Goal: Transaction & Acquisition: Obtain resource

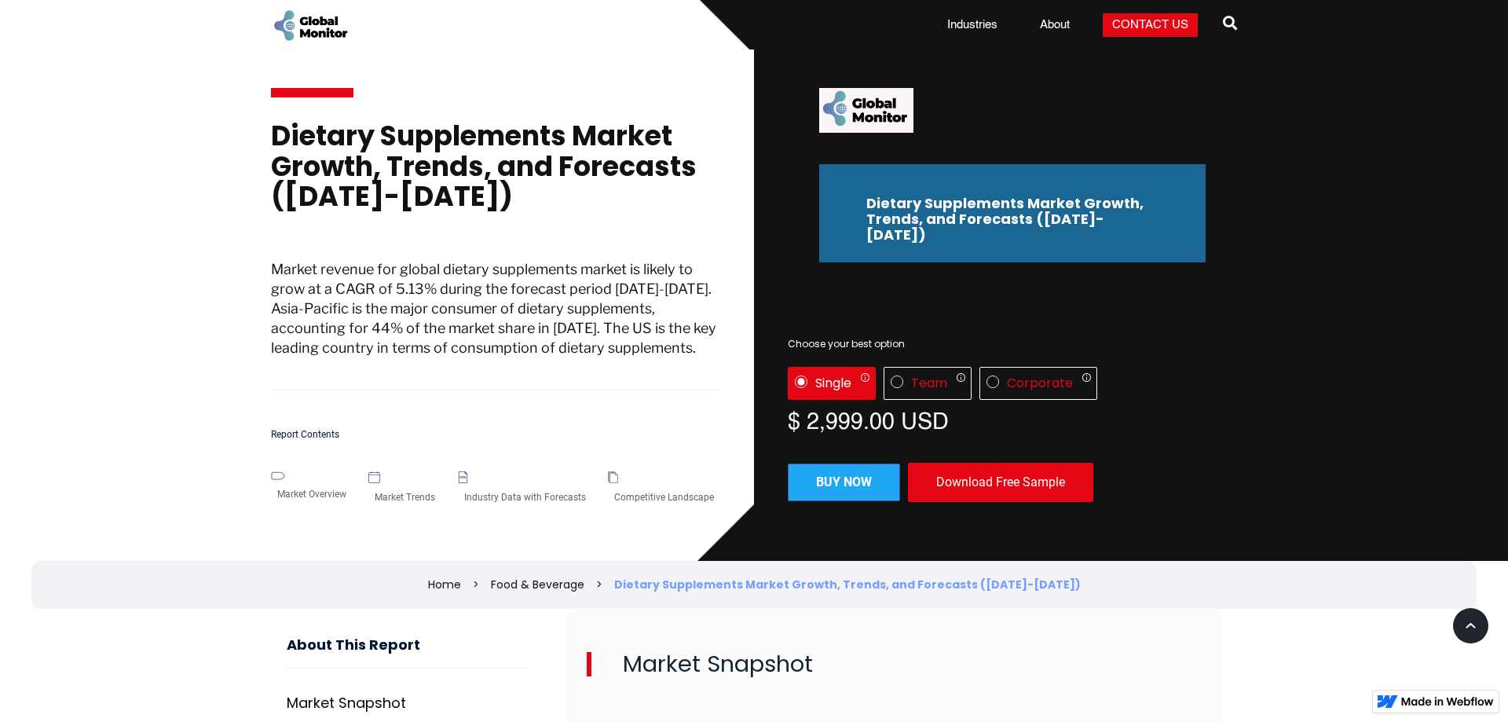
click at [950, 465] on div "Download Free Sample" at bounding box center [1000, 482] width 185 height 39
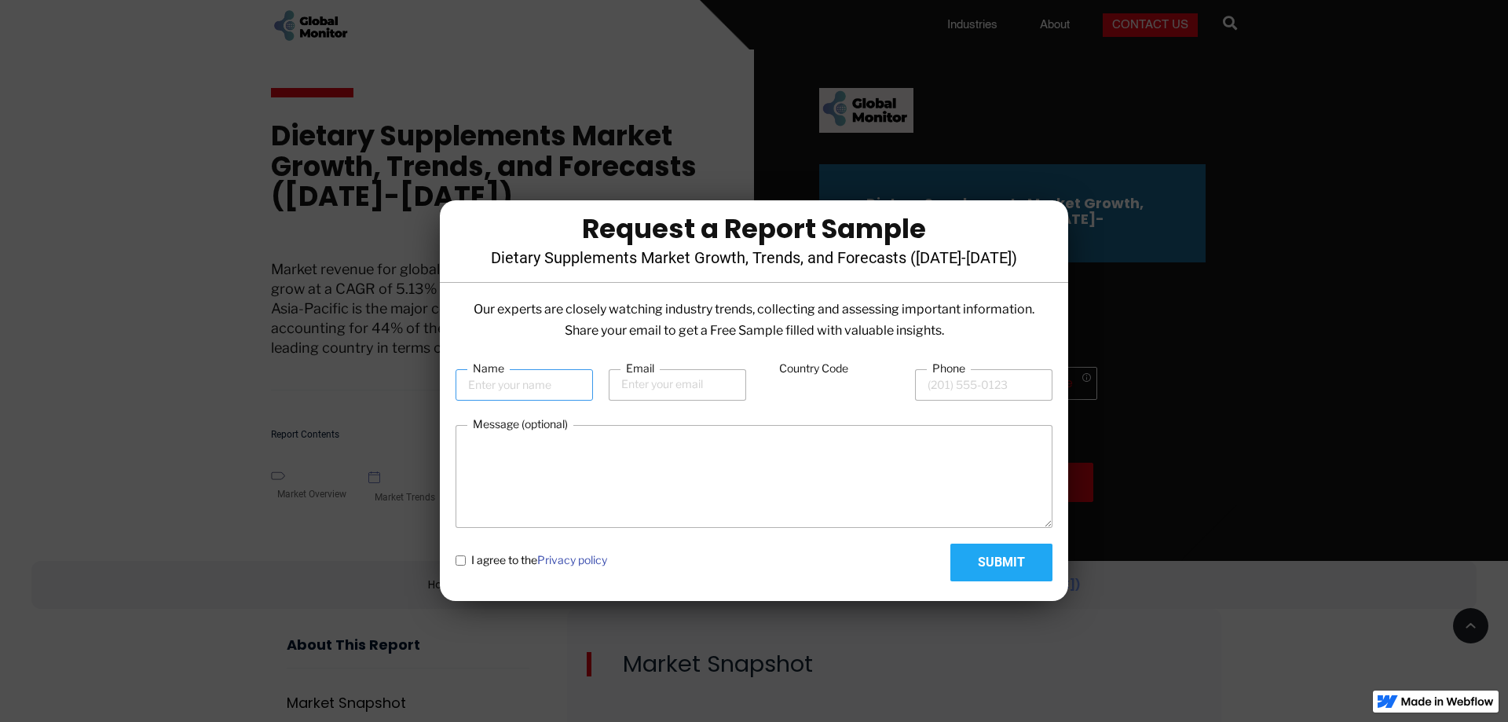
click at [525, 386] on input "Name" at bounding box center [524, 384] width 137 height 31
type input "k"
click at [688, 391] on input "Email" at bounding box center [677, 384] width 137 height 31
type input "t"
click at [984, 392] on input "Phone" at bounding box center [983, 384] width 137 height 31
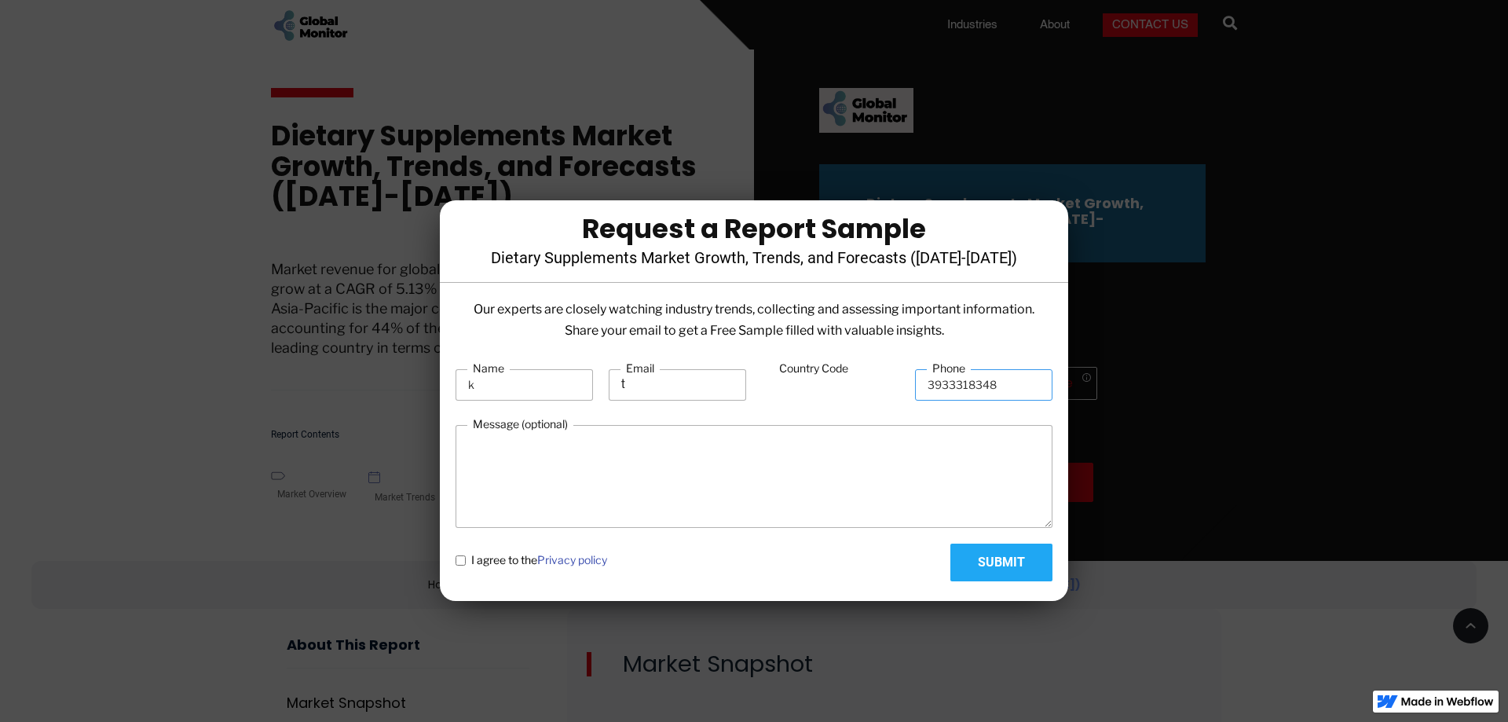
type input "3933318348"
click at [1010, 566] on input "Submit" at bounding box center [1002, 563] width 102 height 38
click at [502, 561] on span "I agree to the Privacy policy" at bounding box center [539, 560] width 136 height 16
click at [466, 561] on policy "I agree to the Privacy policy" at bounding box center [461, 560] width 10 height 10
checkbox policy "true"
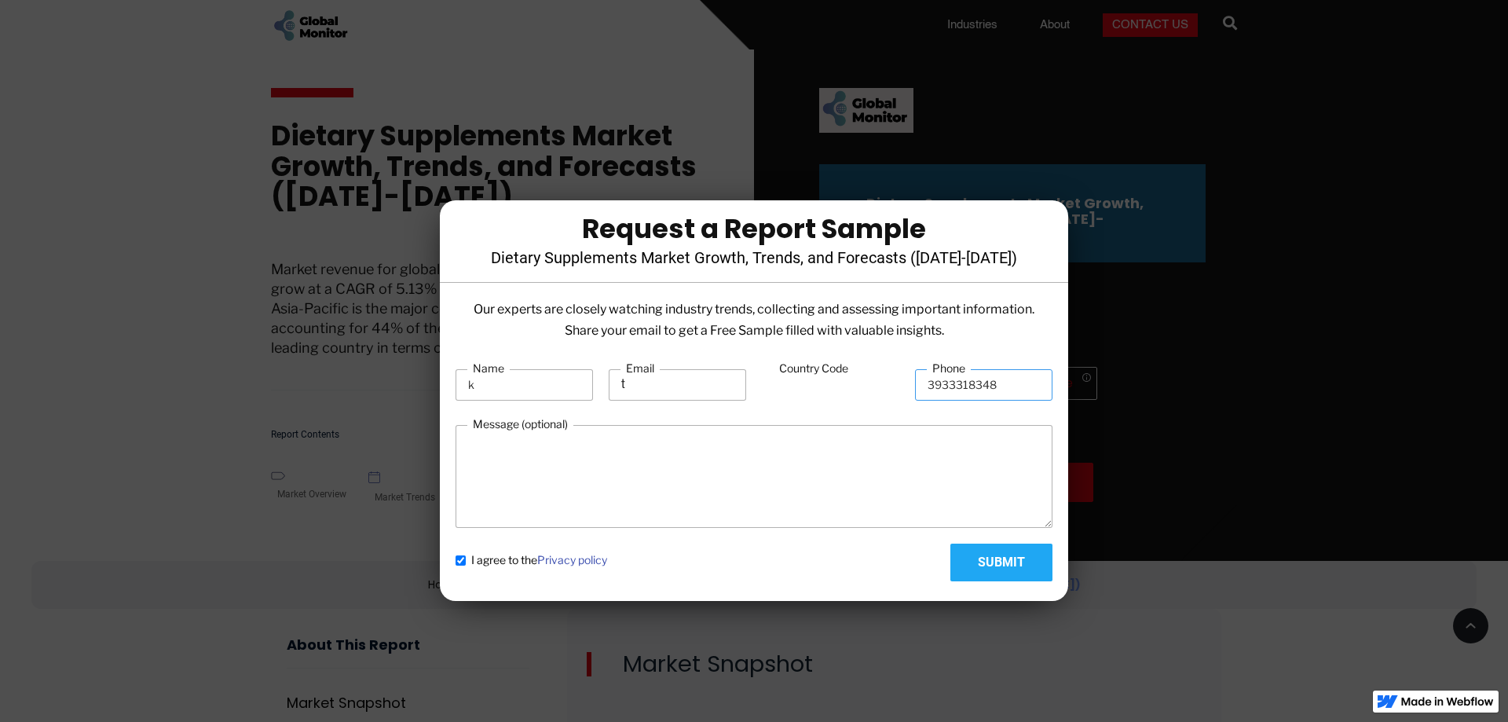
drag, startPoint x: 1007, startPoint y: 391, endPoint x: 762, endPoint y: 391, distance: 245.1
click at [915, 391] on input "3933318348" at bounding box center [983, 384] width 137 height 31
type input "39 3331666538"
click at [819, 401] on div "Country Code" at bounding box center [830, 385] width 137 height 48
click at [822, 388] on input "Country Code" at bounding box center [830, 386] width 137 height 30
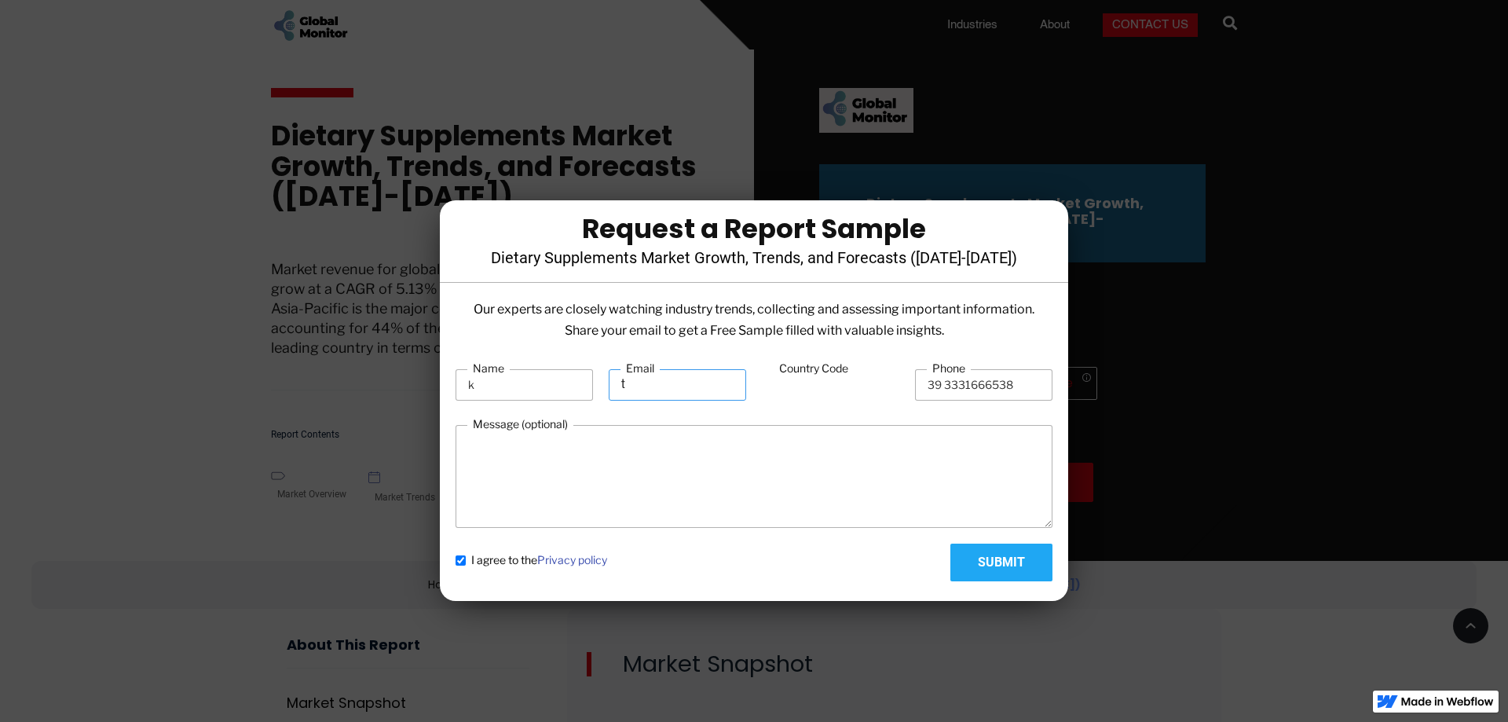
drag, startPoint x: 682, startPoint y: 379, endPoint x: 504, endPoint y: 358, distance: 178.7
click at [609, 369] on input "t" at bounding box center [677, 384] width 137 height 31
type input "[EMAIL_ADDRESS][DOMAIN_NAME]"
click at [1013, 561] on input "Submit" at bounding box center [1002, 563] width 102 height 38
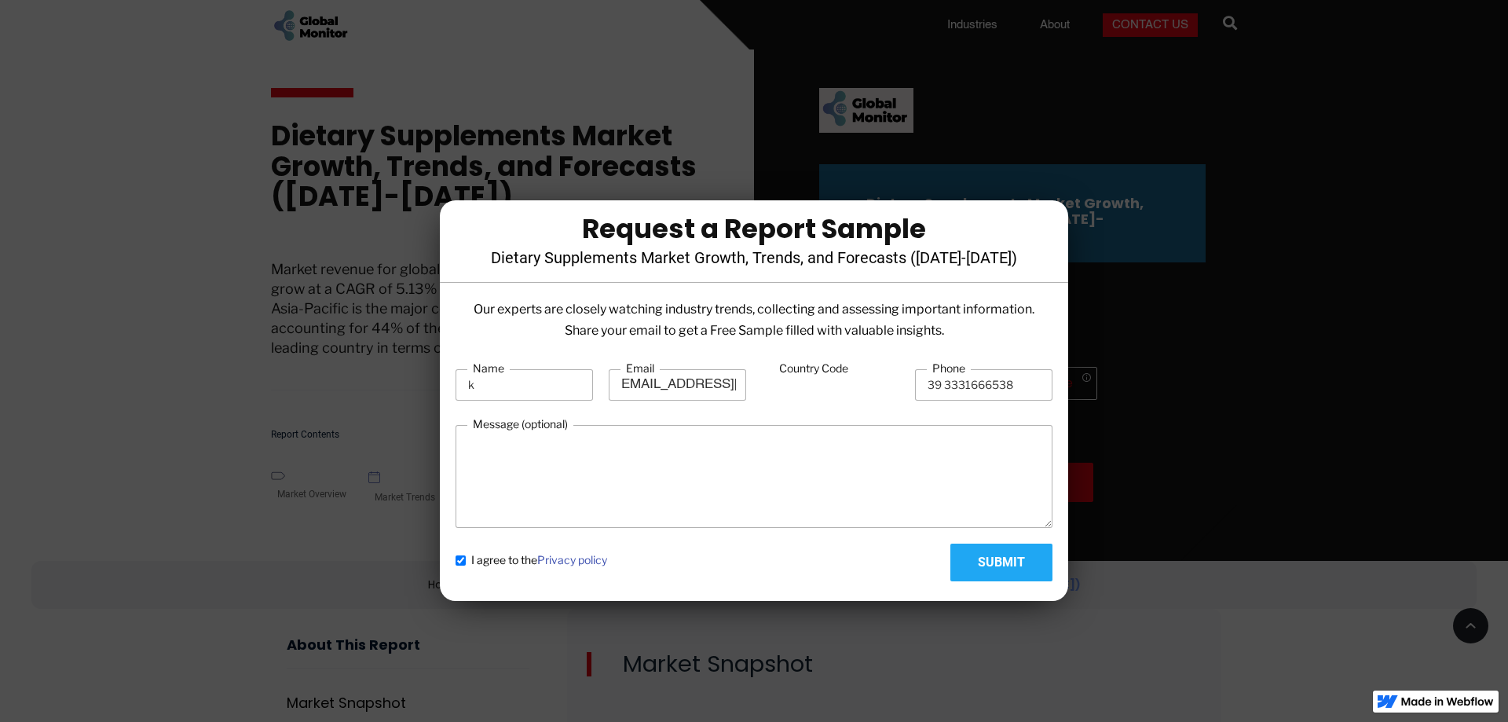
click at [825, 386] on input "Country Code" at bounding box center [830, 386] width 137 height 30
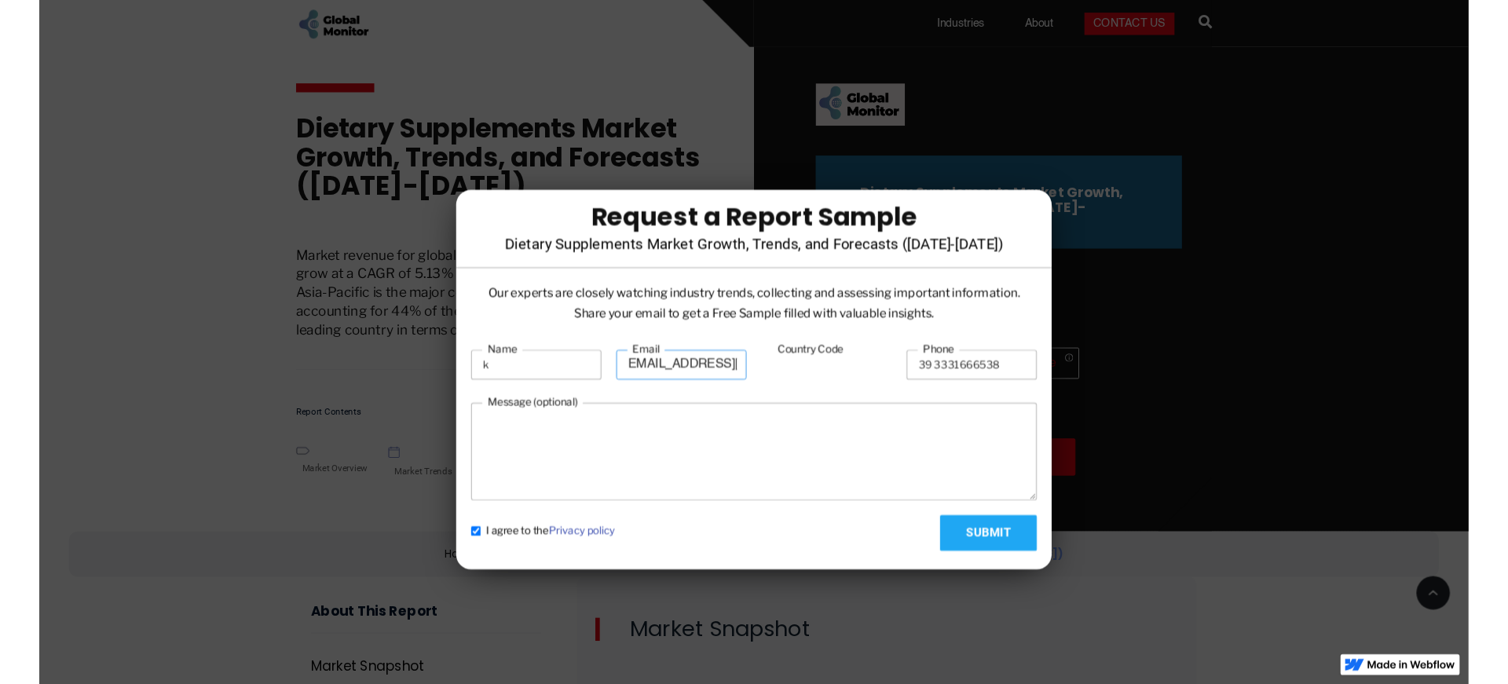
scroll to position [0, 0]
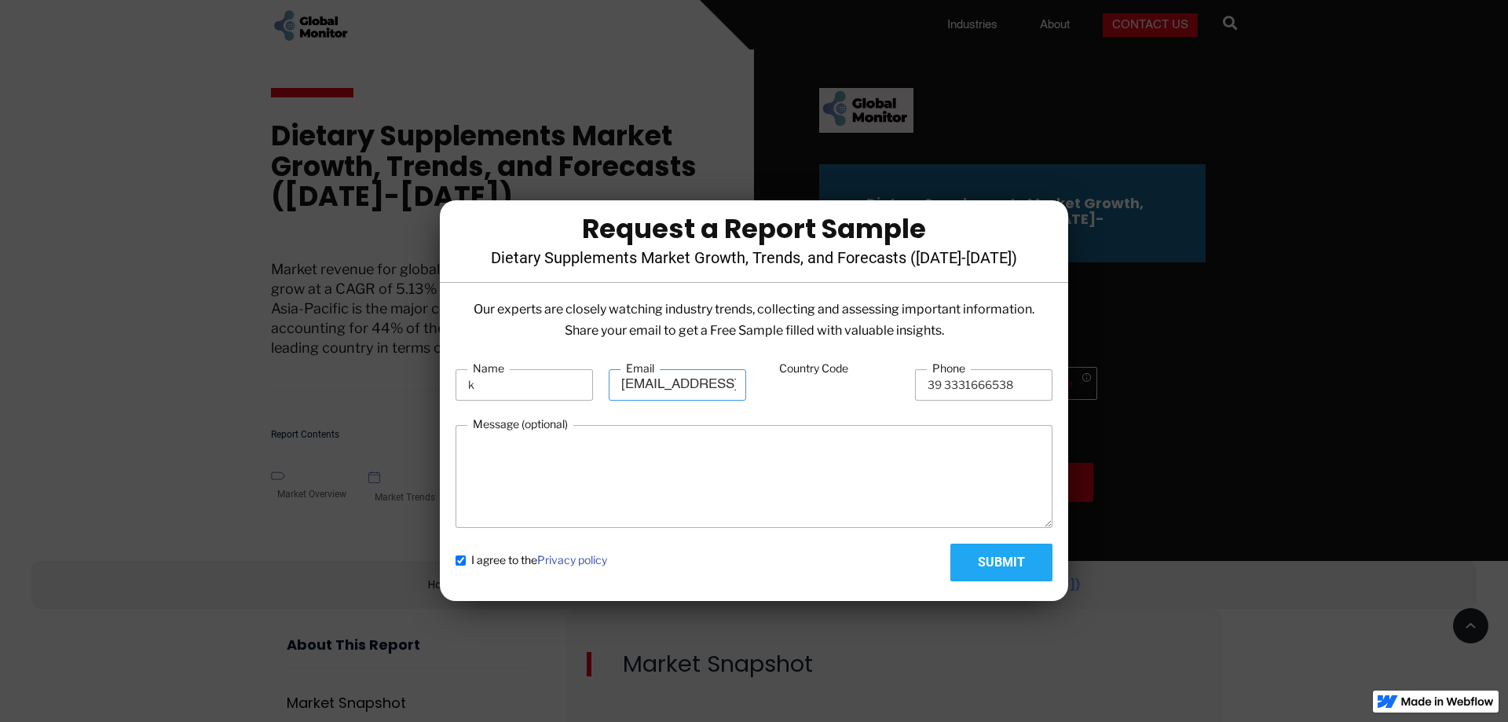
drag, startPoint x: 707, startPoint y: 389, endPoint x: 519, endPoint y: 394, distance: 188.6
click at [609, 394] on input "[EMAIL_ADDRESS][DOMAIN_NAME]" at bounding box center [677, 384] width 137 height 31
click at [997, 397] on input "39 3331666538" at bounding box center [983, 384] width 137 height 31
click at [996, 392] on input "39 3331666538" at bounding box center [983, 384] width 137 height 31
drag, startPoint x: 944, startPoint y: 385, endPoint x: 836, endPoint y: 384, distance: 108.4
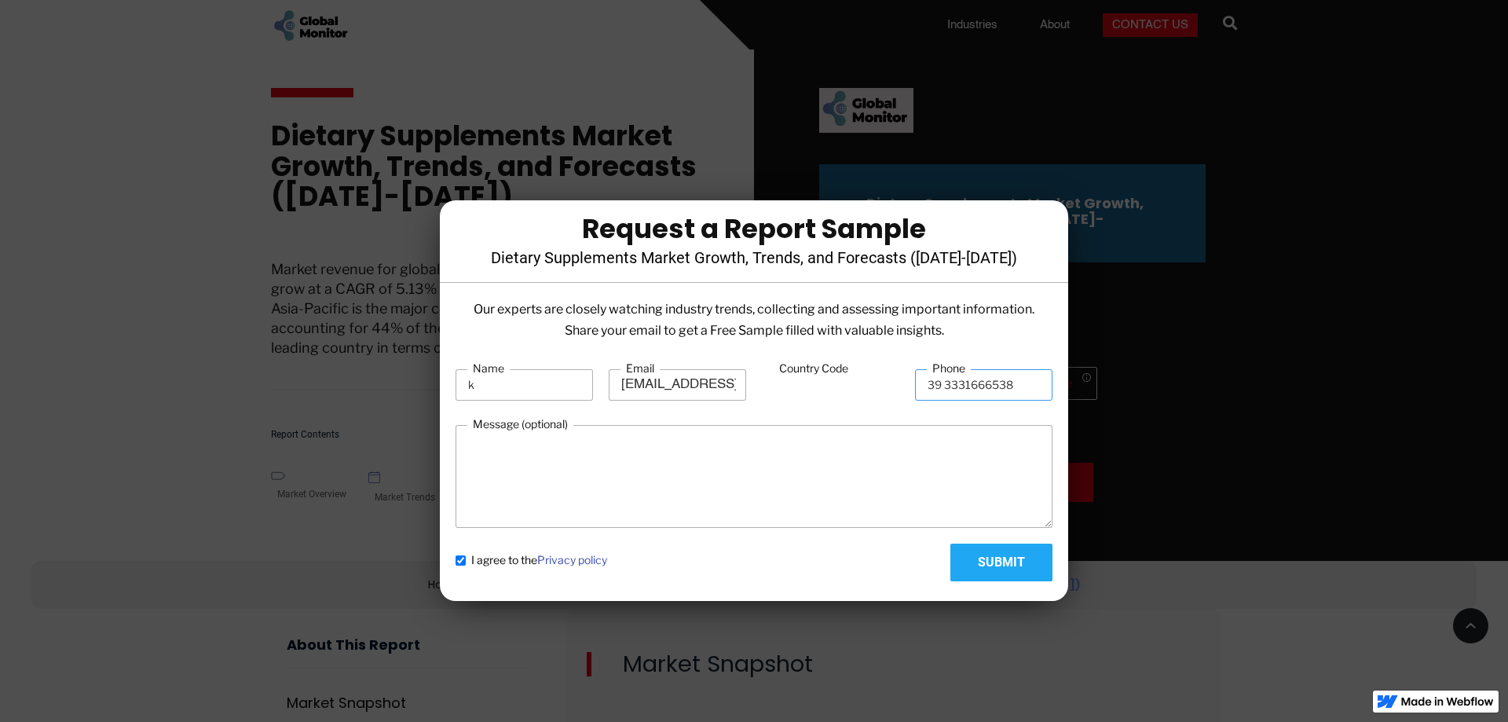
click at [915, 384] on input "39 3331666538" at bounding box center [983, 384] width 137 height 31
type input "3331666538"
click at [991, 563] on input "Submit" at bounding box center [1002, 563] width 102 height 38
click at [824, 400] on input "Country Code" at bounding box center [830, 386] width 137 height 30
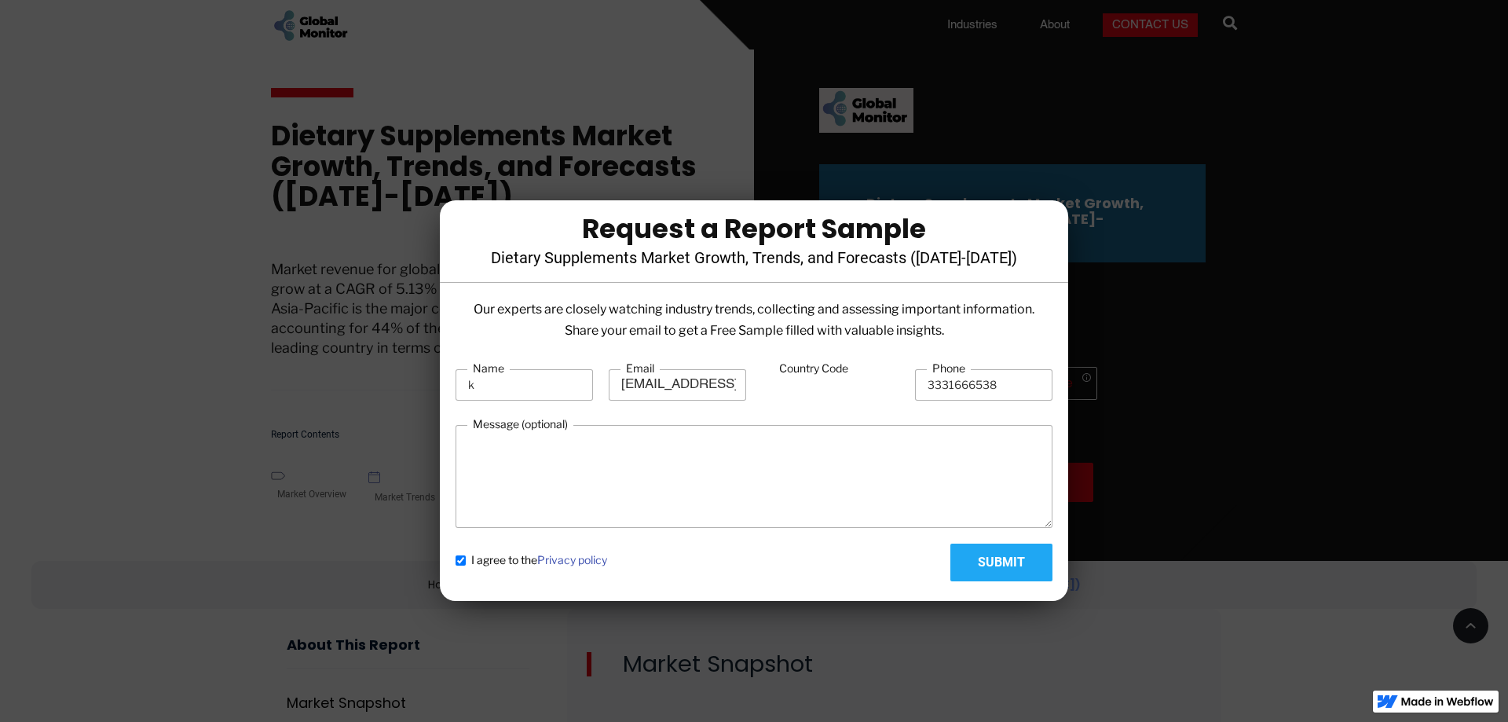
click at [819, 390] on input "Country Code" at bounding box center [830, 386] width 137 height 30
click at [818, 483] on textarea "Message (optional)" at bounding box center [754, 476] width 597 height 103
click at [800, 361] on label "Country Code" at bounding box center [814, 369] width 80 height 16
click at [800, 371] on input "Country Code" at bounding box center [830, 386] width 137 height 30
